Goal: Register for event/course

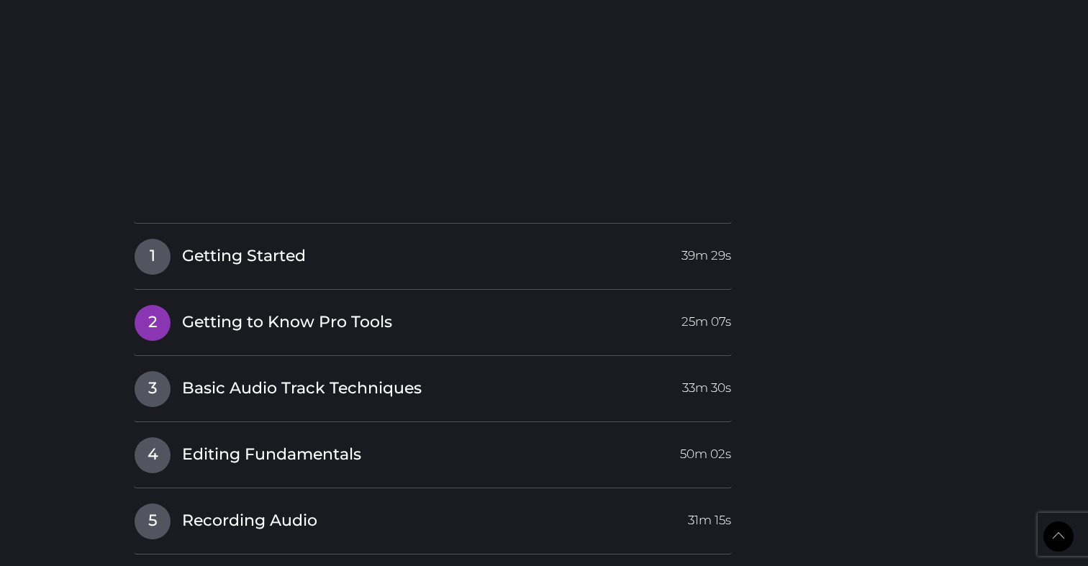
scroll to position [1974, 0]
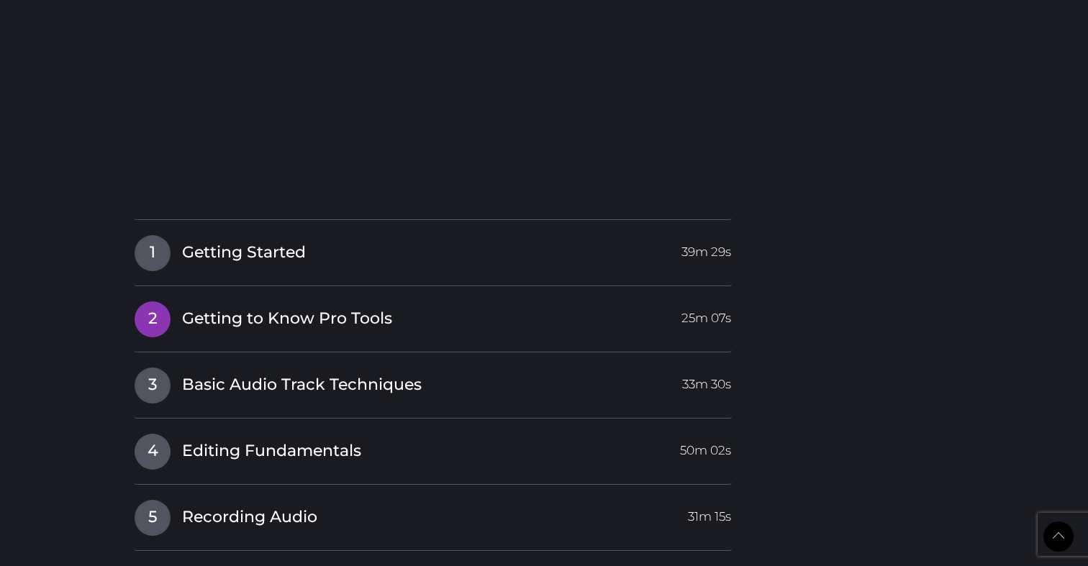
click at [157, 302] on span "2" at bounding box center [153, 320] width 36 height 36
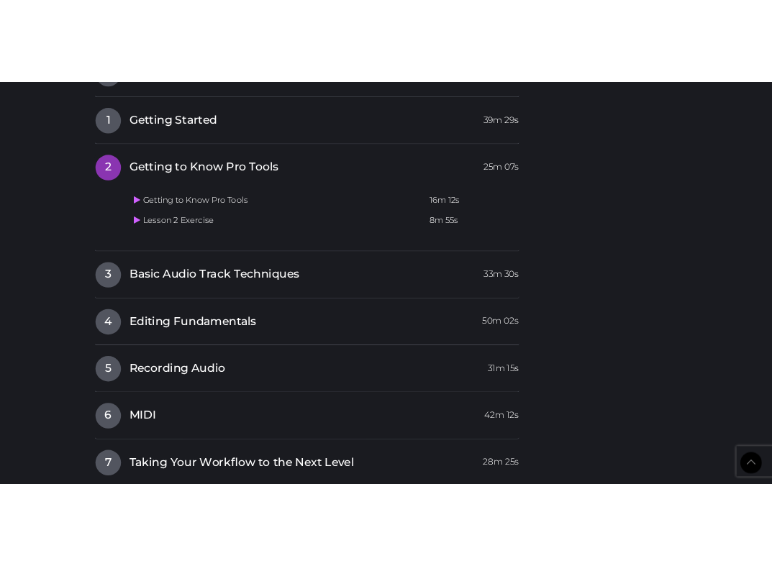
scroll to position [1851, 0]
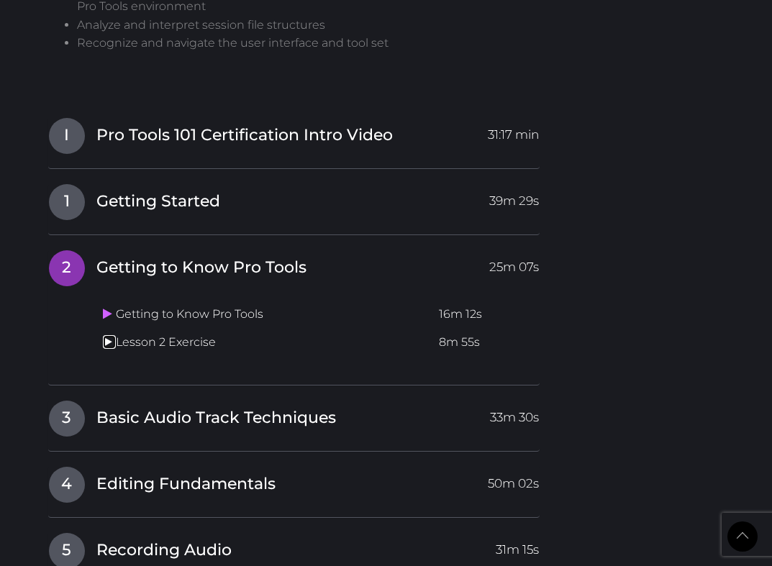
click at [107, 336] on icon at bounding box center [107, 342] width 9 height 12
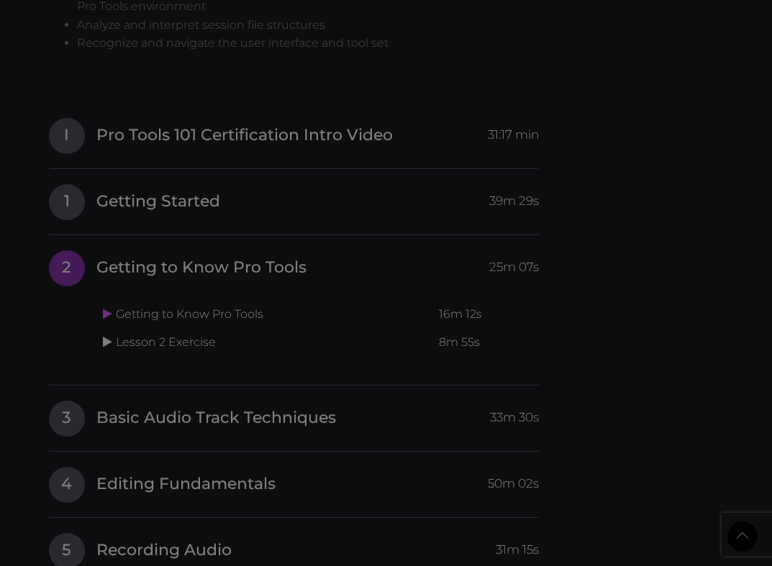
click at [107, 300] on div at bounding box center [386, 283] width 772 height 566
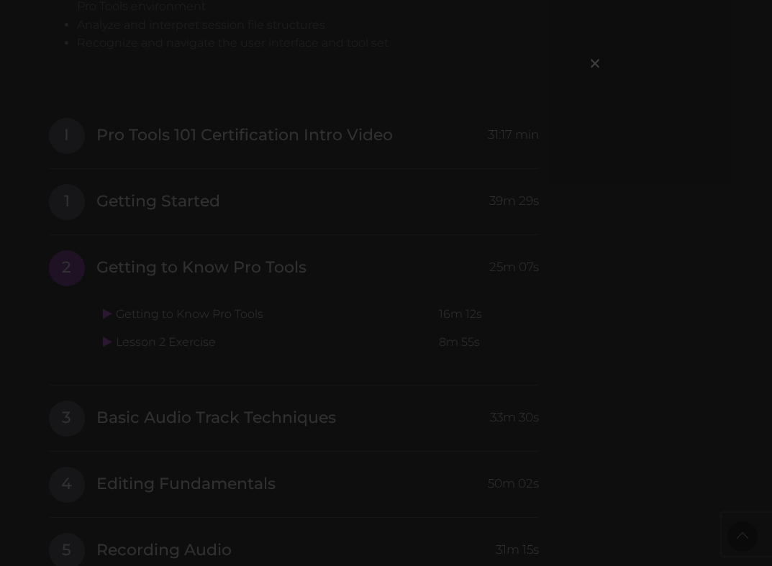
click at [620, 101] on div "×" at bounding box center [386, 283] width 772 height 566
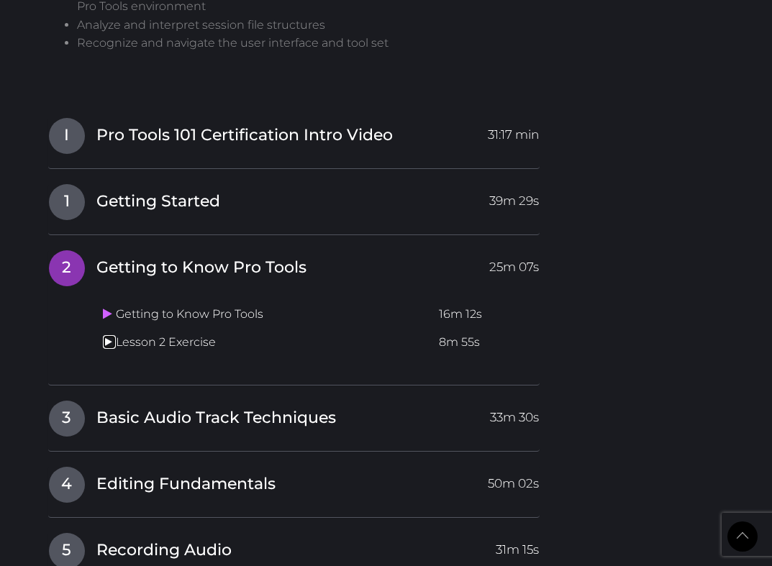
click at [114, 335] on link at bounding box center [109, 342] width 13 height 14
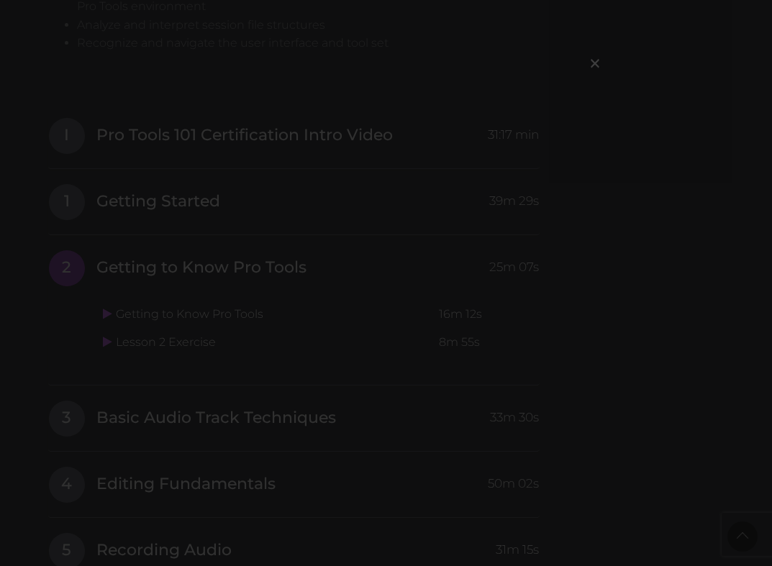
click at [760, 220] on div "×" at bounding box center [386, 283] width 772 height 566
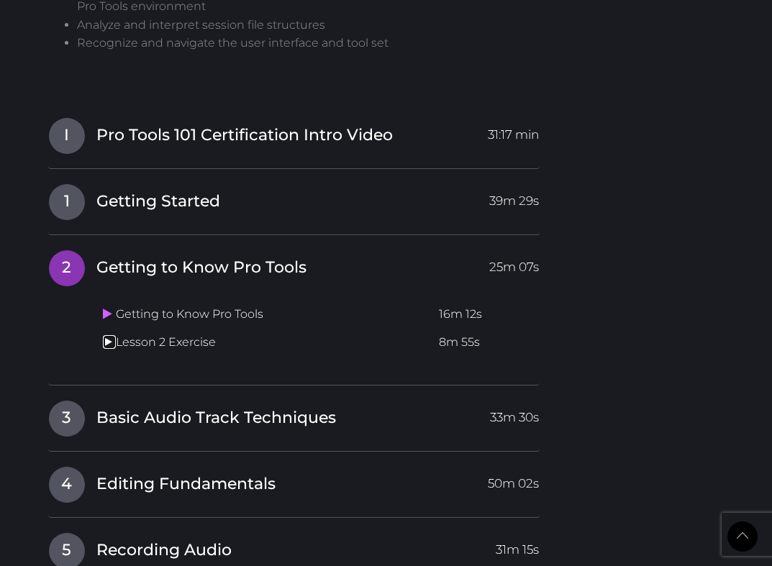
click at [106, 336] on icon at bounding box center [107, 342] width 9 height 12
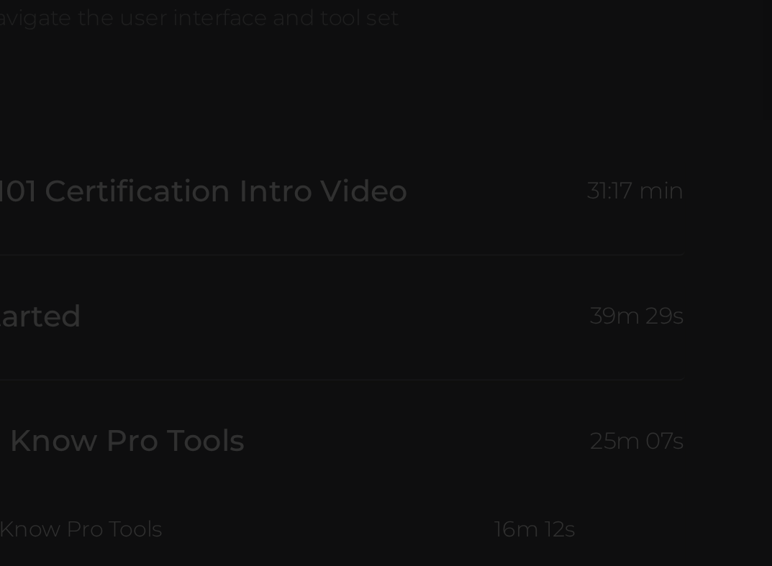
click at [583, 206] on div "×" at bounding box center [387, 187] width 432 height 231
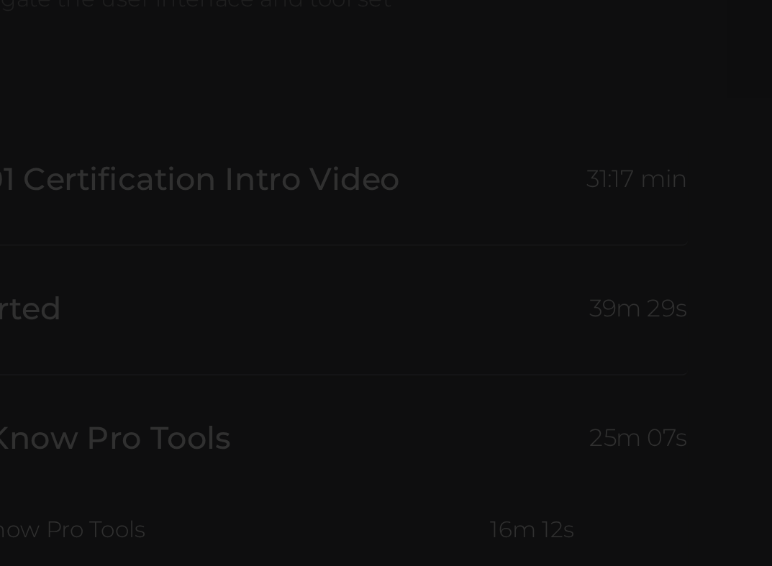
click at [304, 64] on div "×" at bounding box center [386, 283] width 772 height 566
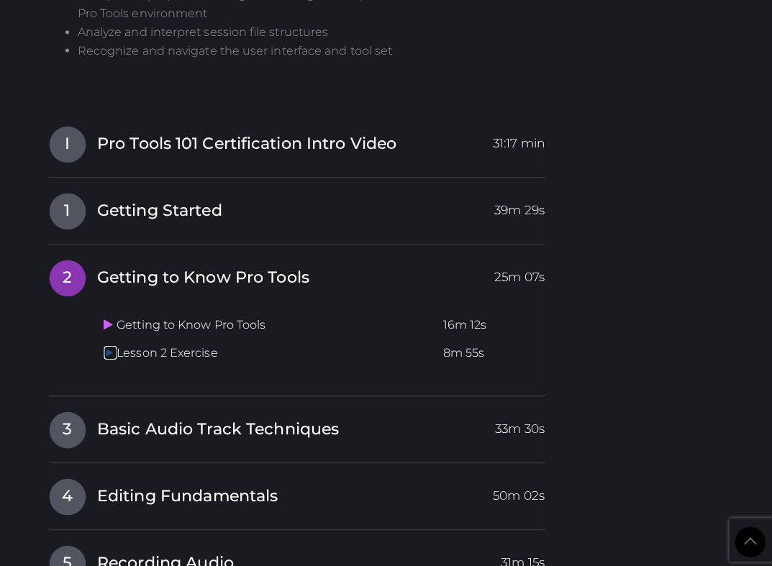
scroll to position [1840, 0]
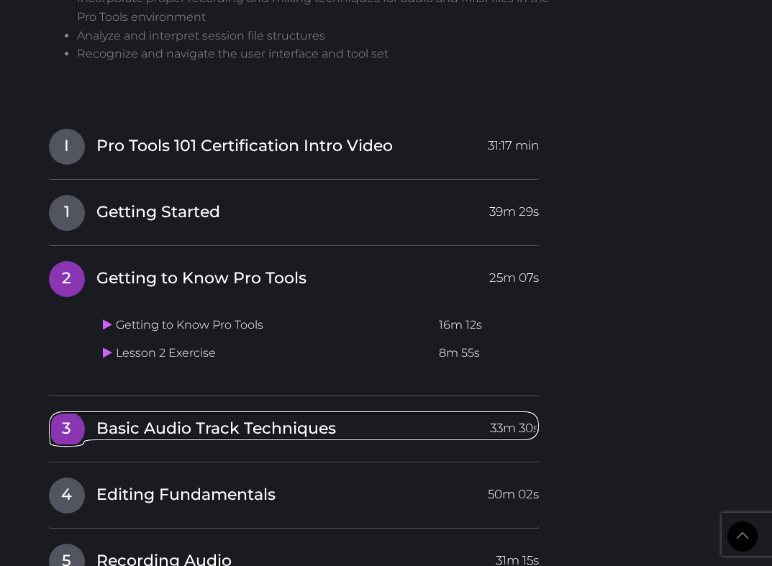
click at [71, 412] on span "3" at bounding box center [67, 430] width 36 height 36
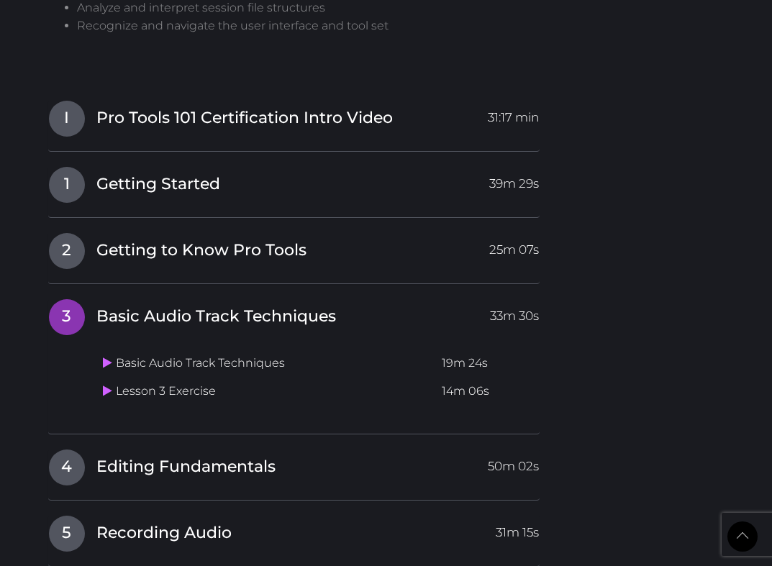
scroll to position [1869, 0]
click at [107, 384] on icon at bounding box center [107, 390] width 9 height 12
